Goal: Navigation & Orientation: Understand site structure

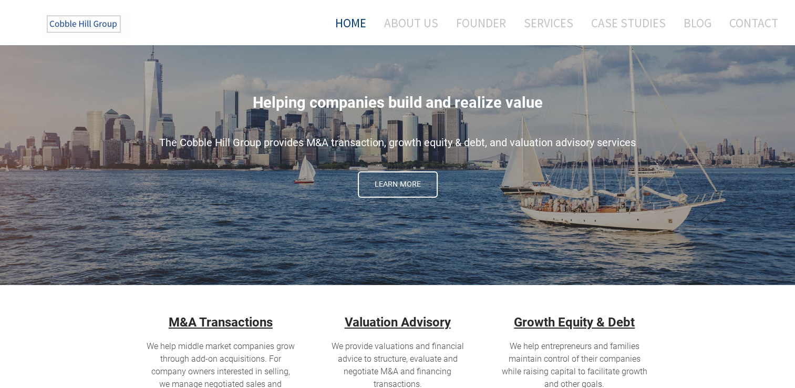
scroll to position [17, 0]
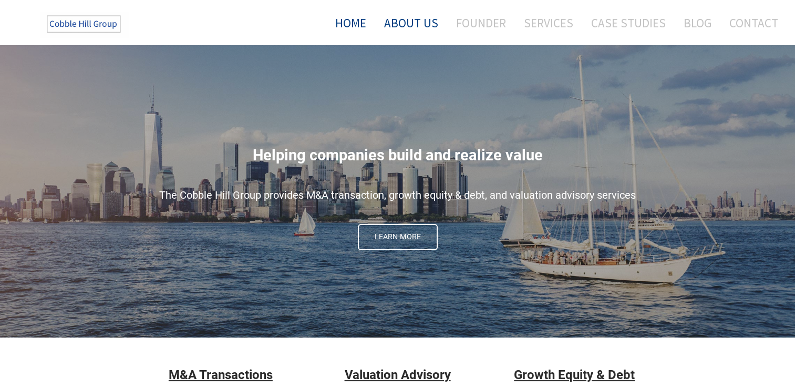
click at [428, 27] on link "About Us" at bounding box center [411, 23] width 70 height 28
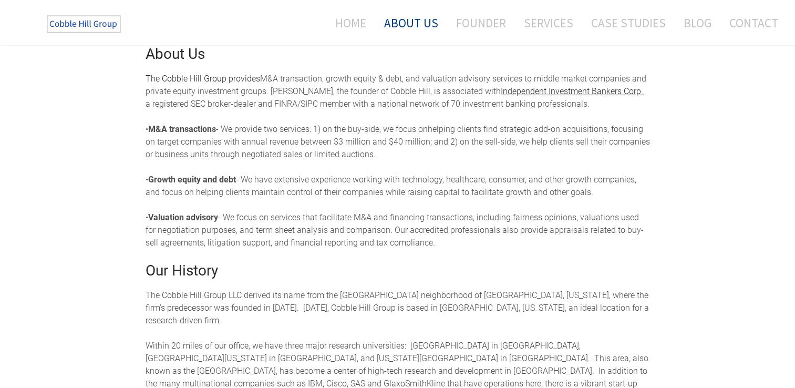
scroll to position [244, 0]
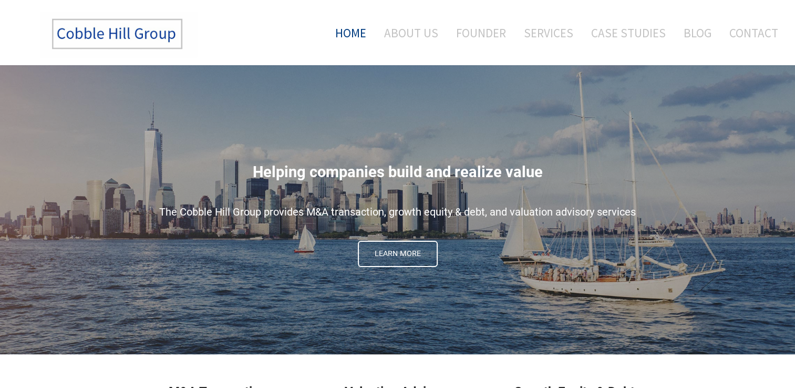
click at [356, 29] on link "Home" at bounding box center [347, 33] width 55 height 44
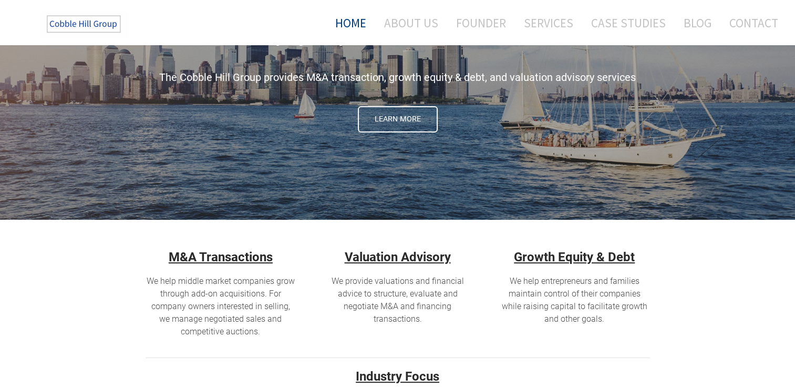
scroll to position [122, 0]
